Goal: Information Seeking & Learning: Check status

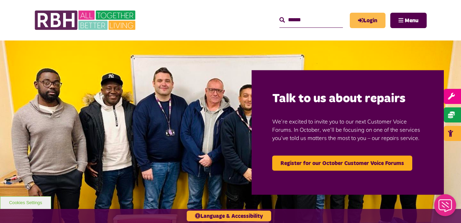
click at [367, 21] on link "Login" at bounding box center [368, 20] width 36 height 15
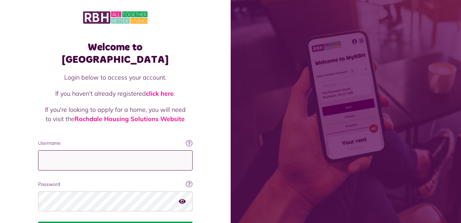
type input "**********"
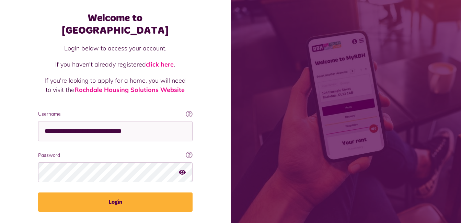
scroll to position [30, 0]
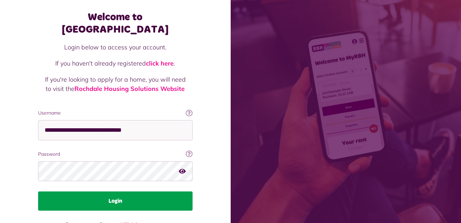
click at [137, 192] on button "Login" at bounding box center [115, 201] width 155 height 19
click at [111, 192] on button "Login" at bounding box center [115, 201] width 155 height 19
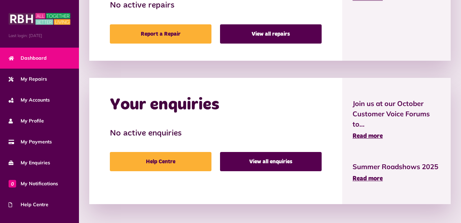
scroll to position [350, 0]
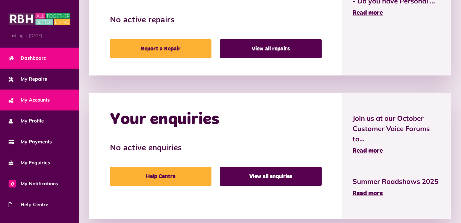
click at [52, 99] on link "My Accounts" at bounding box center [39, 100] width 79 height 21
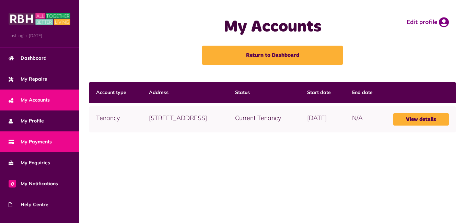
click at [43, 142] on span "My Payments" at bounding box center [30, 141] width 43 height 7
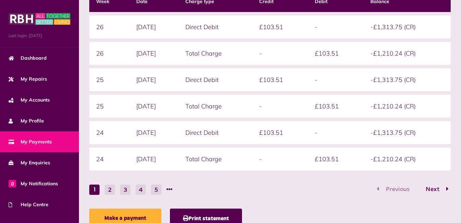
scroll to position [150, 0]
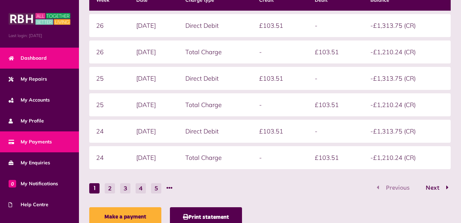
click at [34, 57] on span "Dashboard" at bounding box center [28, 58] width 38 height 7
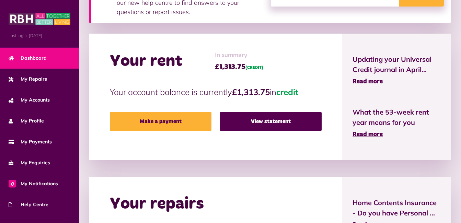
scroll to position [140, 0]
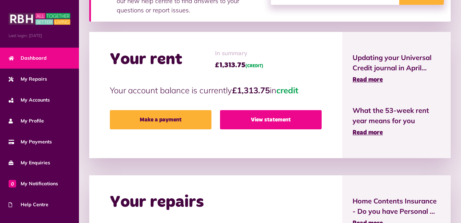
click at [252, 115] on link "View statement" at bounding box center [271, 119] width 102 height 19
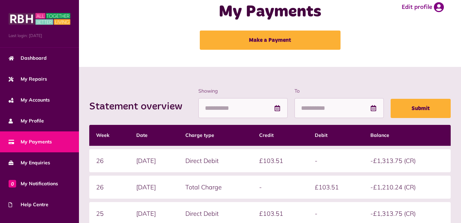
scroll to position [14, 0]
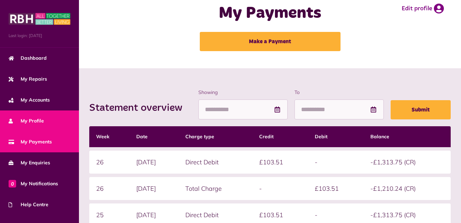
click at [32, 118] on span "My Profile" at bounding box center [26, 120] width 35 height 7
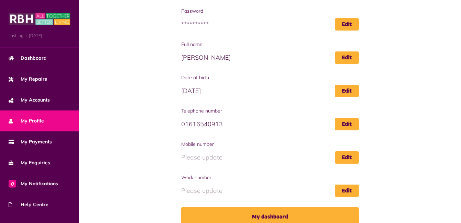
scroll to position [105, 0]
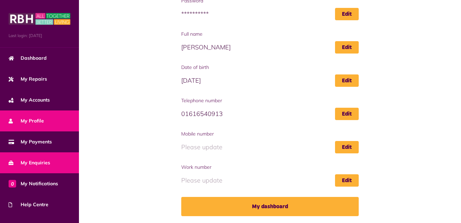
click at [48, 159] on span "My Enquiries" at bounding box center [30, 162] width 42 height 7
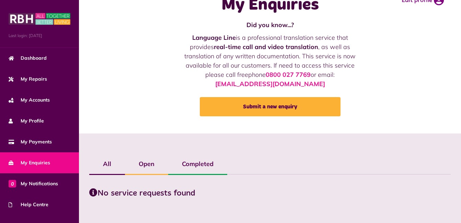
scroll to position [31, 0]
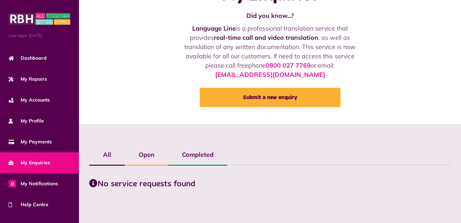
click at [151, 155] on label "Open" at bounding box center [146, 155] width 43 height 20
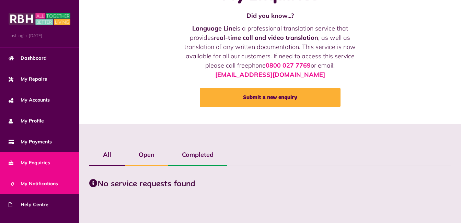
click at [49, 178] on link "0 My Notifications" at bounding box center [39, 183] width 79 height 21
click at [35, 179] on link "0 My Notifications" at bounding box center [39, 183] width 79 height 21
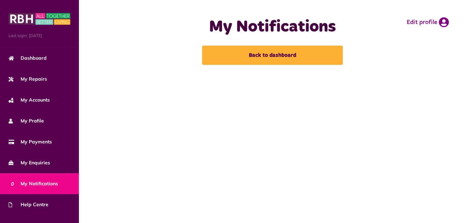
click at [38, 204] on span "Help Centre" at bounding box center [29, 204] width 40 height 7
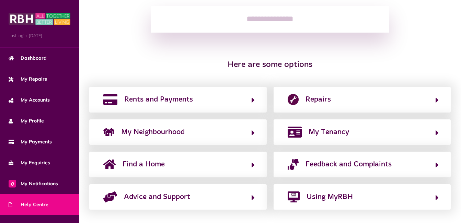
scroll to position [113, 0]
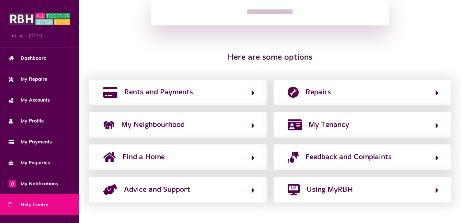
click at [142, 203] on div "How can we help you? From neighbourhood issues to money advice, use our new hel…" at bounding box center [270, 63] width 382 height 291
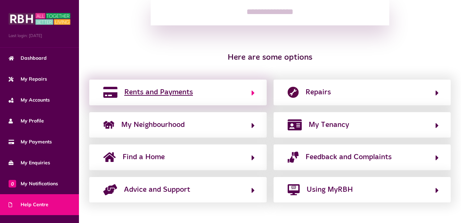
click at [252, 93] on icon "button" at bounding box center [253, 93] width 3 height 8
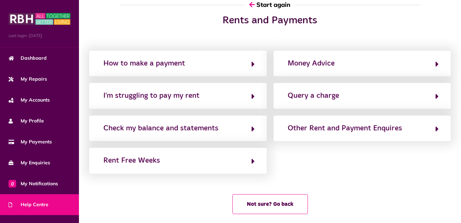
scroll to position [29, 0]
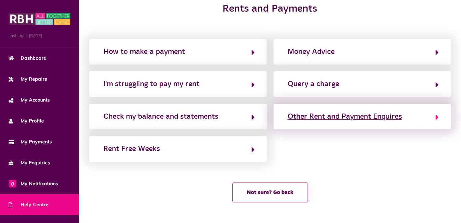
click at [435, 117] on button "Other Rent and Payment Enquires" at bounding box center [362, 117] width 153 height 12
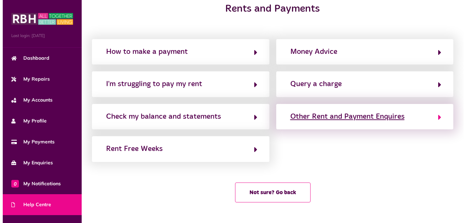
scroll to position [0, 0]
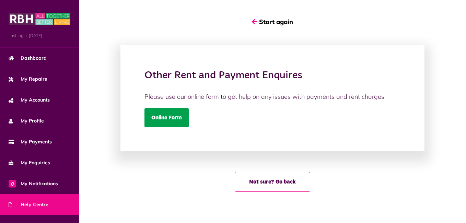
click at [167, 122] on link "Online Form" at bounding box center [167, 117] width 44 height 19
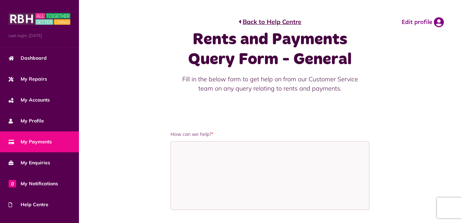
click at [39, 138] on span "My Payments" at bounding box center [30, 141] width 43 height 7
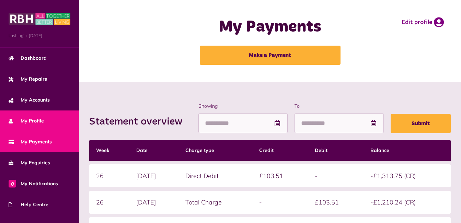
click at [51, 118] on link "My Profile" at bounding box center [39, 121] width 79 height 21
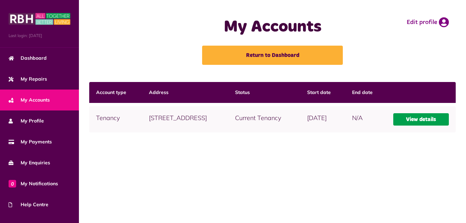
click at [425, 119] on link "View details" at bounding box center [422, 119] width 56 height 12
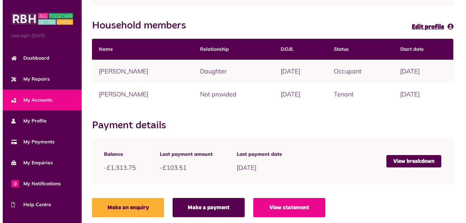
scroll to position [155, 0]
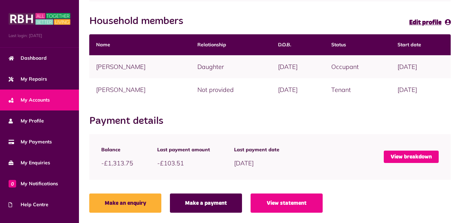
click at [412, 157] on link "View breakdown" at bounding box center [411, 157] width 55 height 12
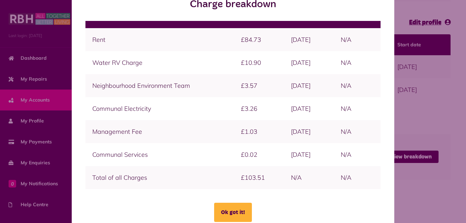
scroll to position [0, 0]
